Goal: Information Seeking & Learning: Learn about a topic

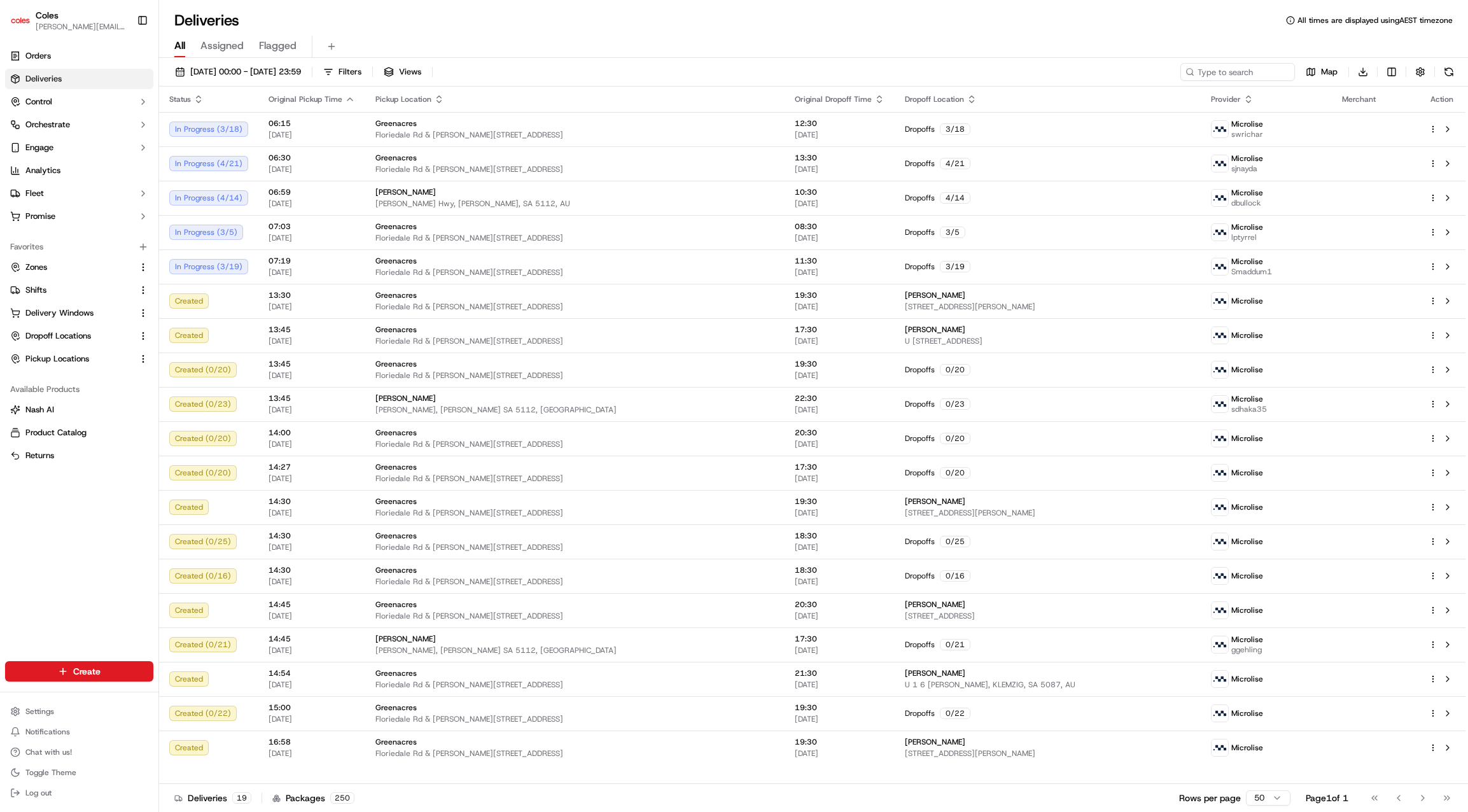
click at [527, 21] on div "Deliveries All times are displayed using AEST timezone" at bounding box center [813, 20] width 1309 height 20
click at [52, 172] on span "Analytics" at bounding box center [42, 171] width 35 height 12
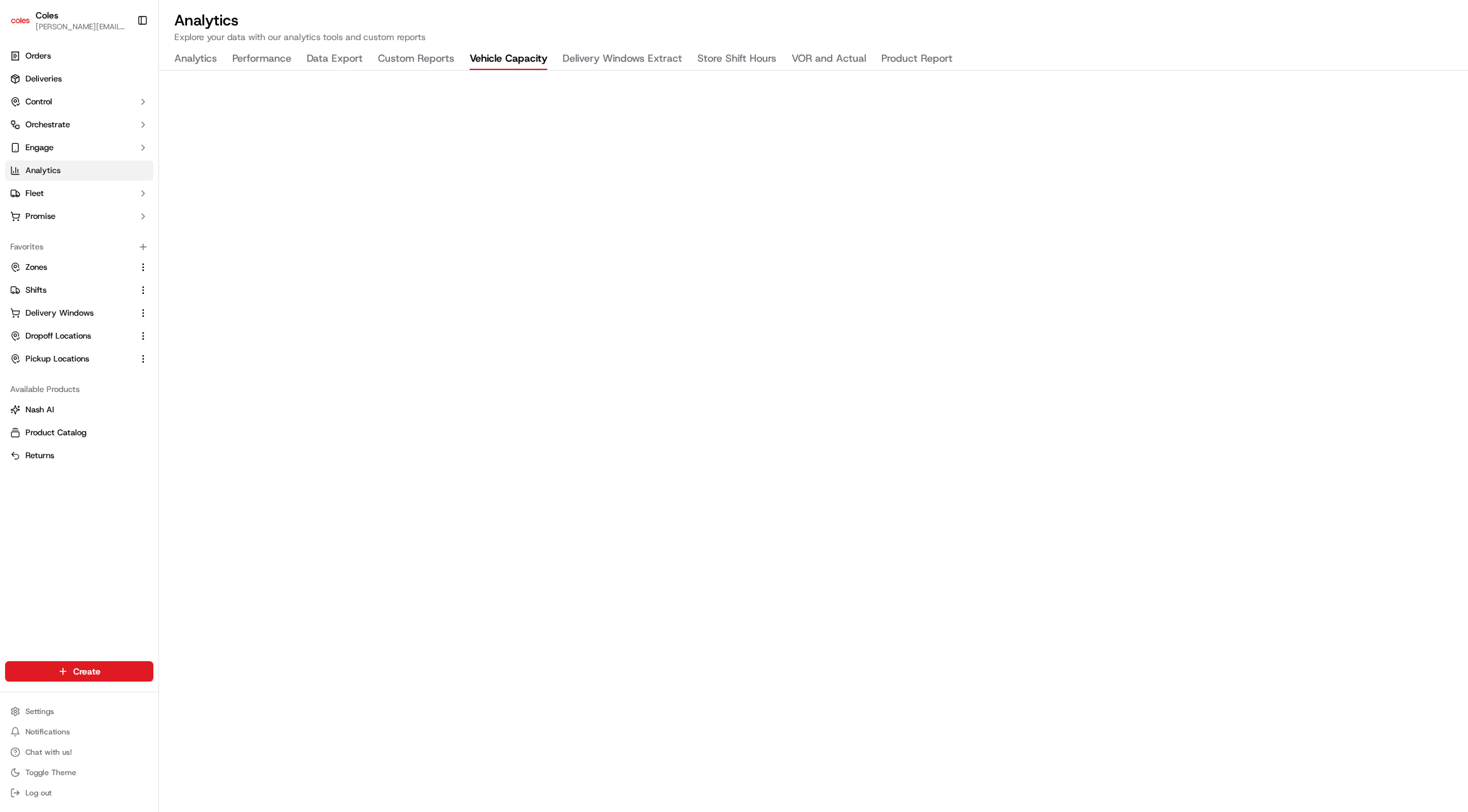
click at [512, 55] on button "Vehicle Capacity" at bounding box center [509, 59] width 78 height 22
click at [596, 25] on h2 "Analytics" at bounding box center [813, 20] width 1278 height 20
click at [802, 58] on button "VOR and Actual" at bounding box center [828, 59] width 74 height 22
click at [815, 52] on button "VOR and Actual" at bounding box center [828, 59] width 74 height 22
click at [538, 25] on h2 "Analytics" at bounding box center [813, 20] width 1278 height 20
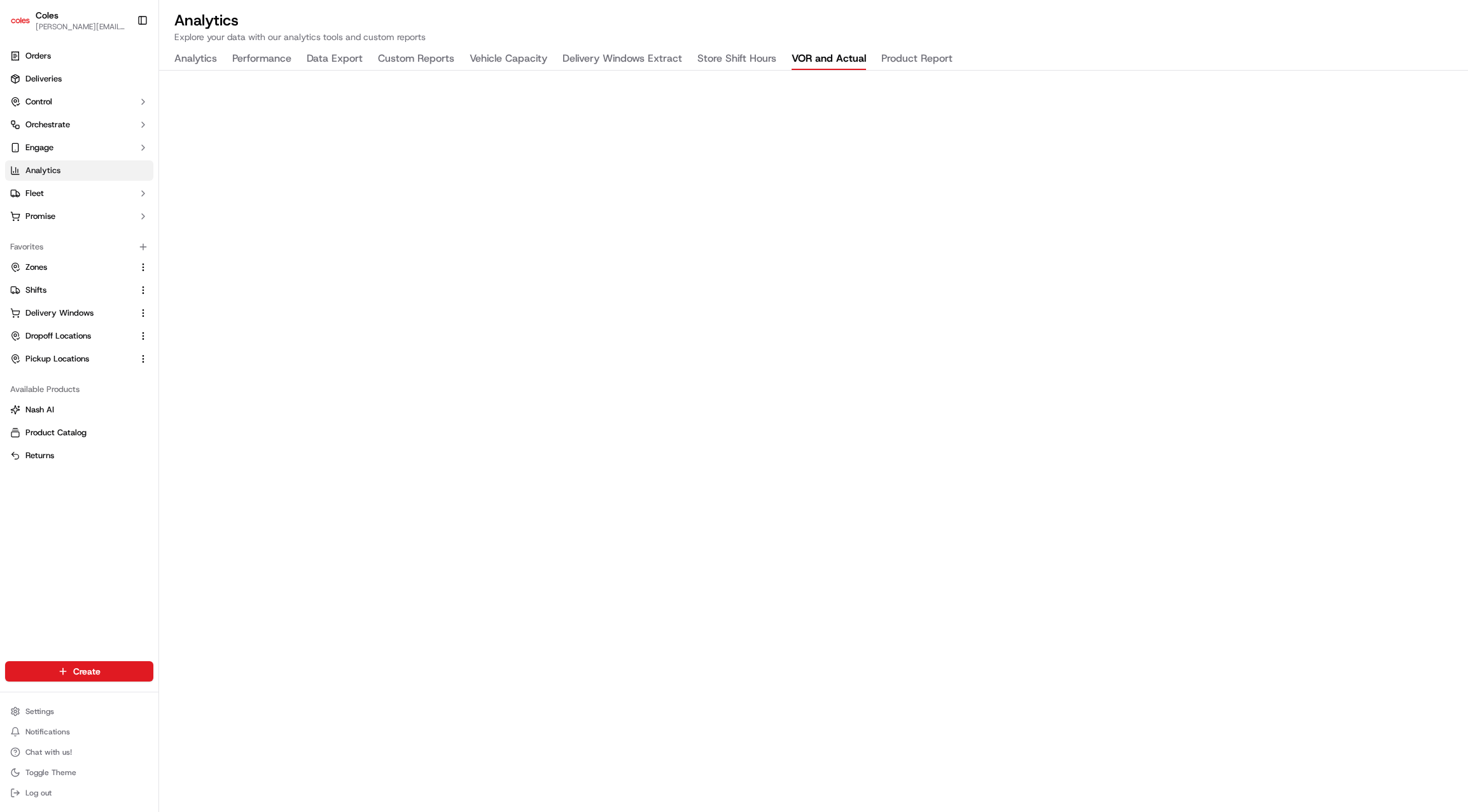
click at [531, 25] on h2 "Analytics" at bounding box center [813, 20] width 1278 height 20
